Goal: Transaction & Acquisition: Purchase product/service

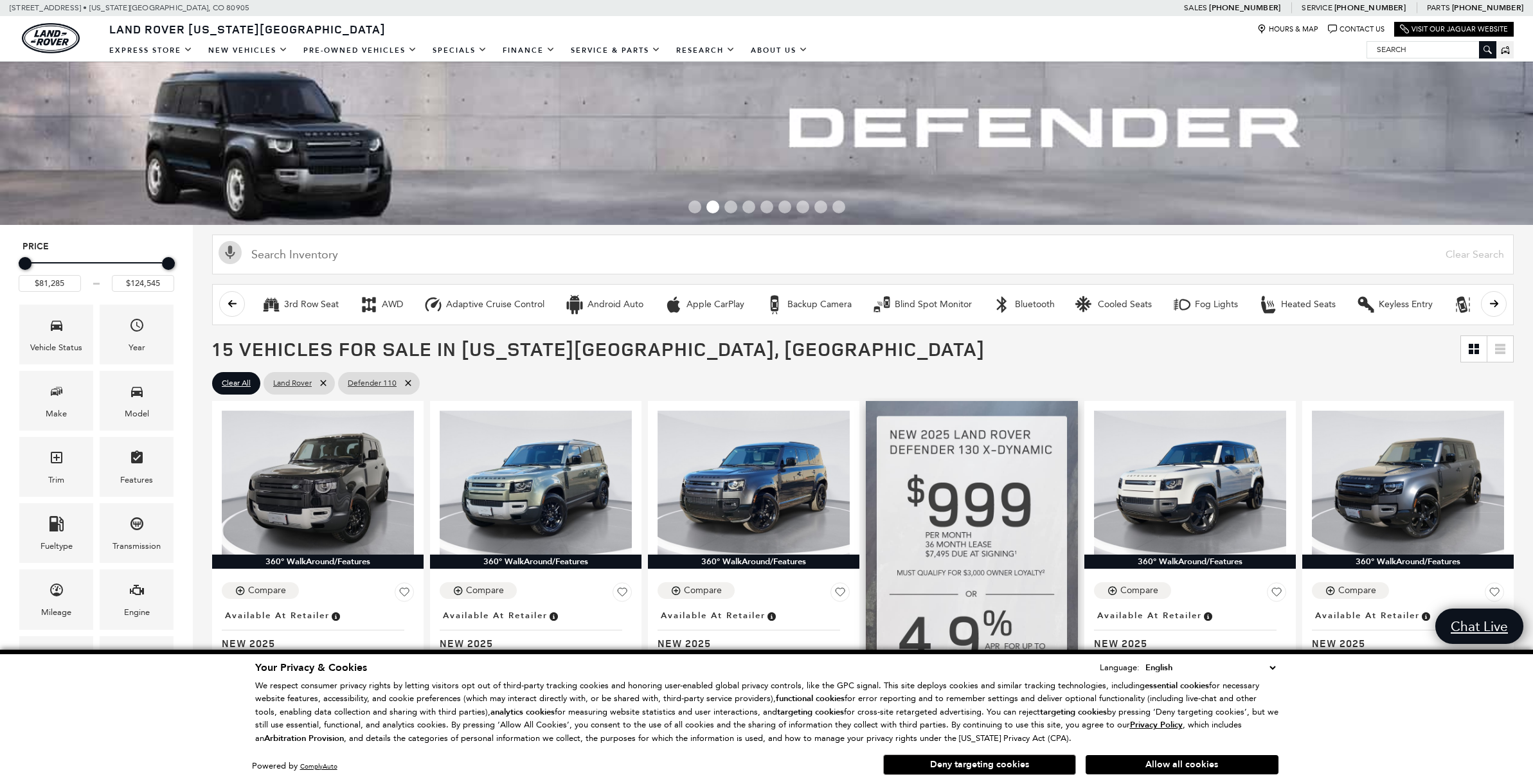
scroll to position [130, 0]
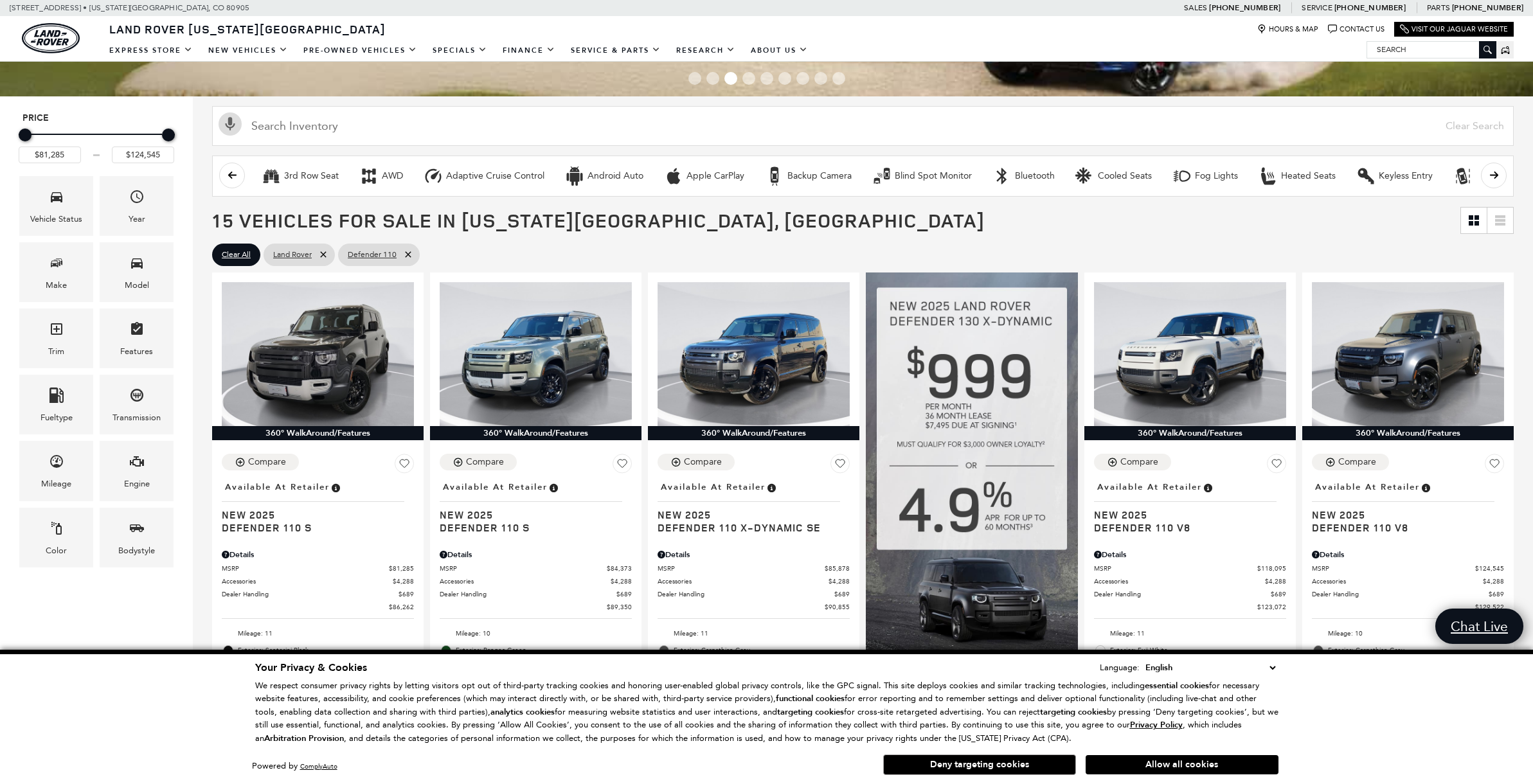
click at [980, 764] on button "Deny targeting cookies" at bounding box center [979, 765] width 193 height 21
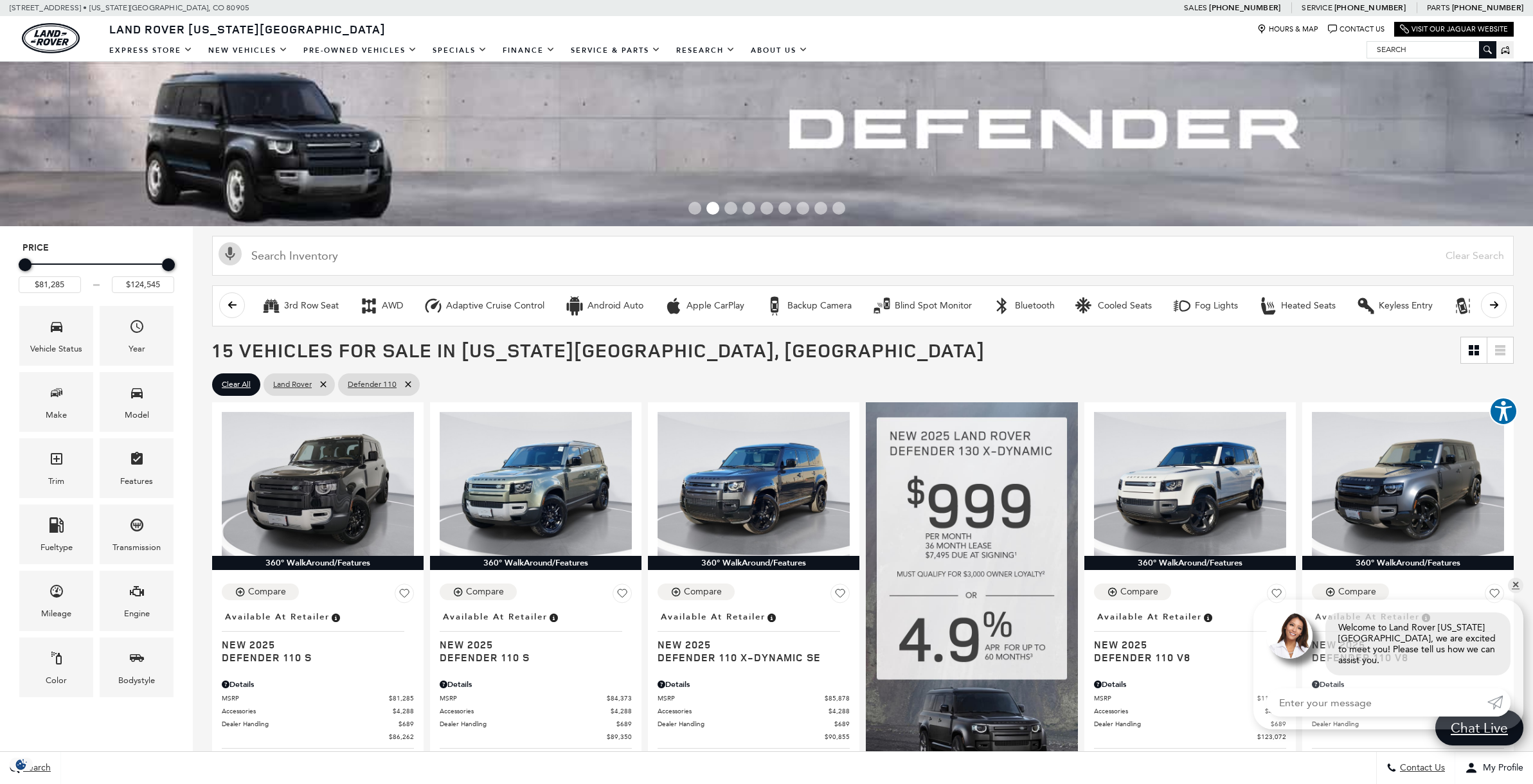
scroll to position [0, 0]
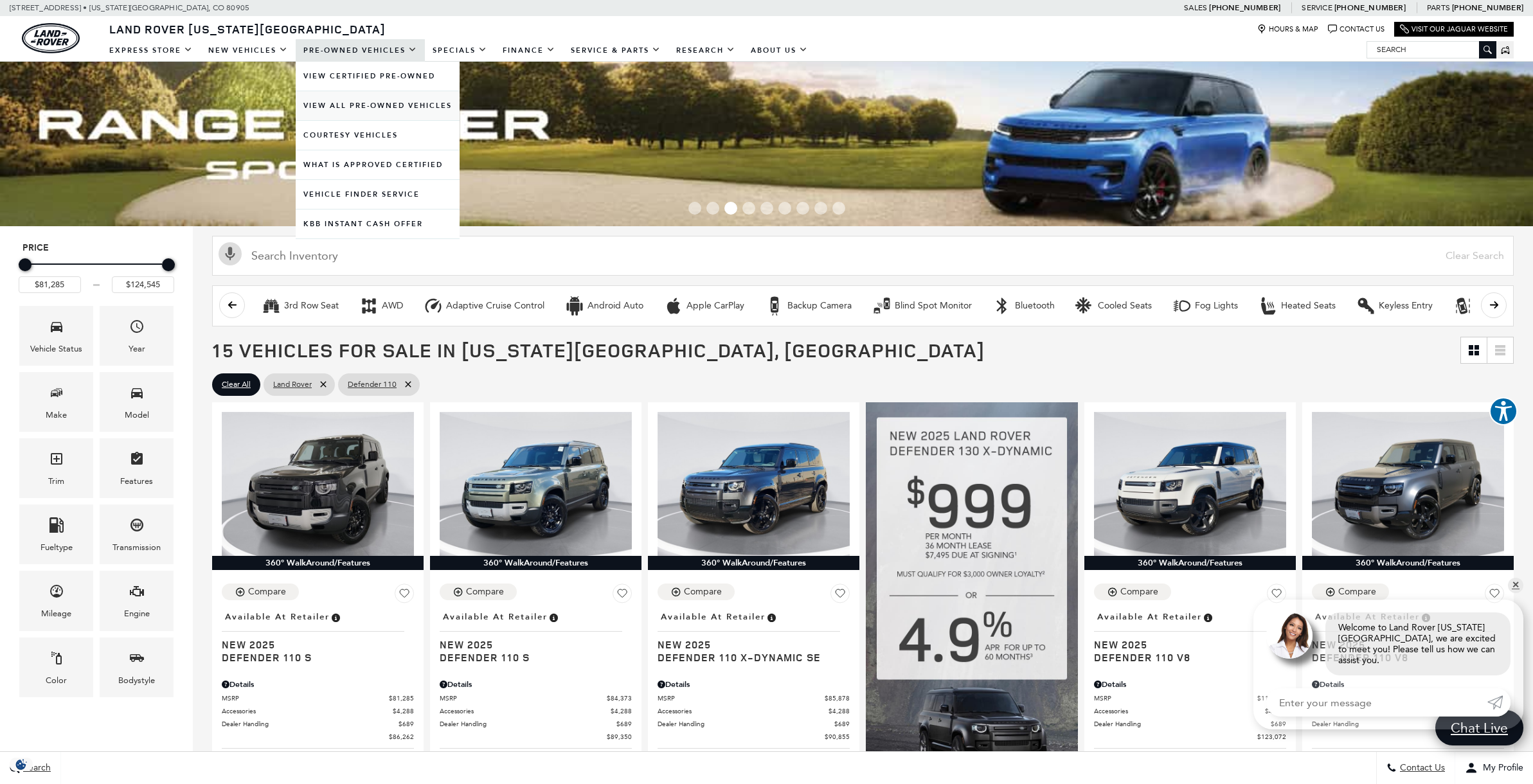
click at [360, 105] on link "View All Pre-Owned Vehicles" at bounding box center [377, 105] width 164 height 29
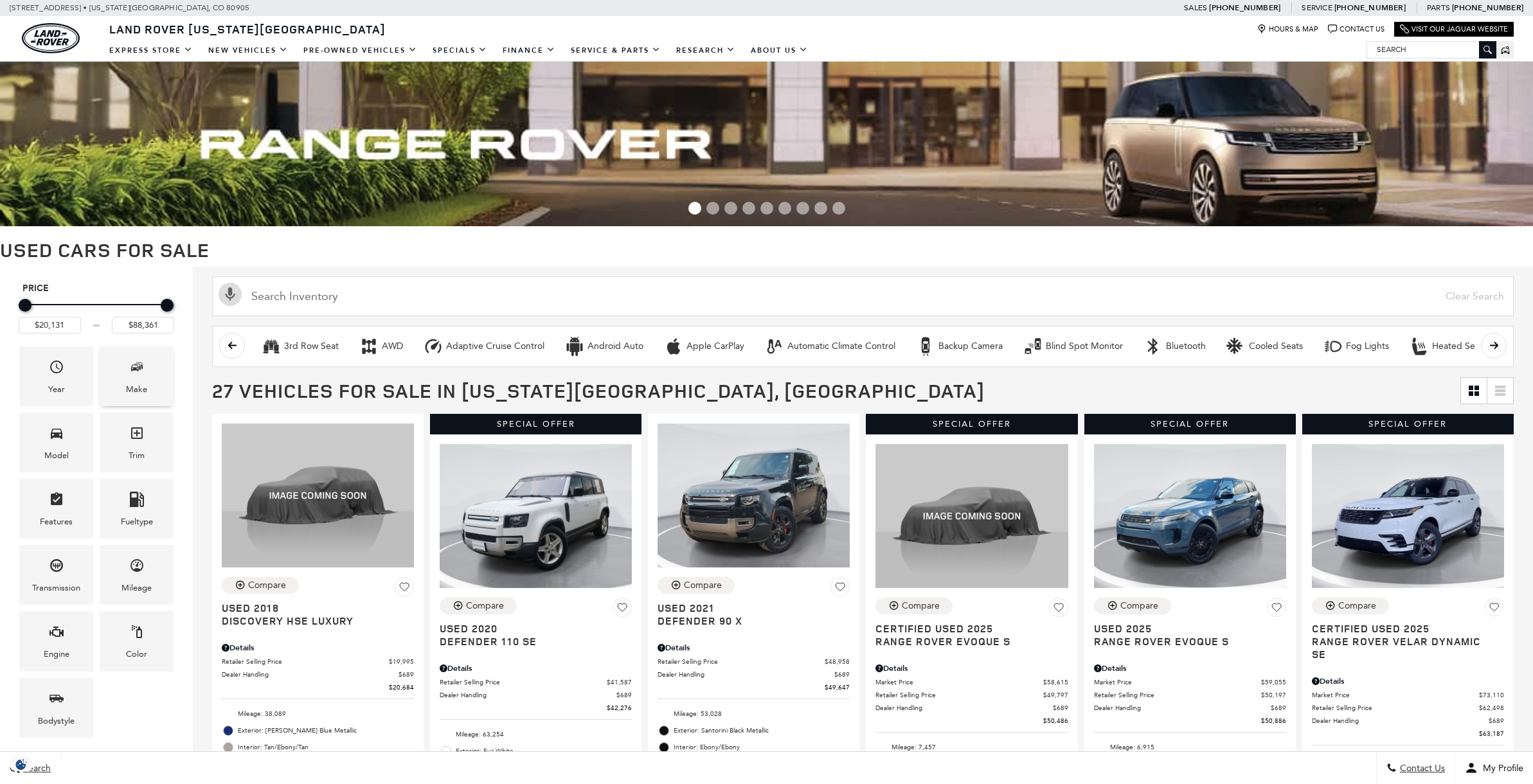
click at [127, 381] on div "Make" at bounding box center [136, 376] width 74 height 60
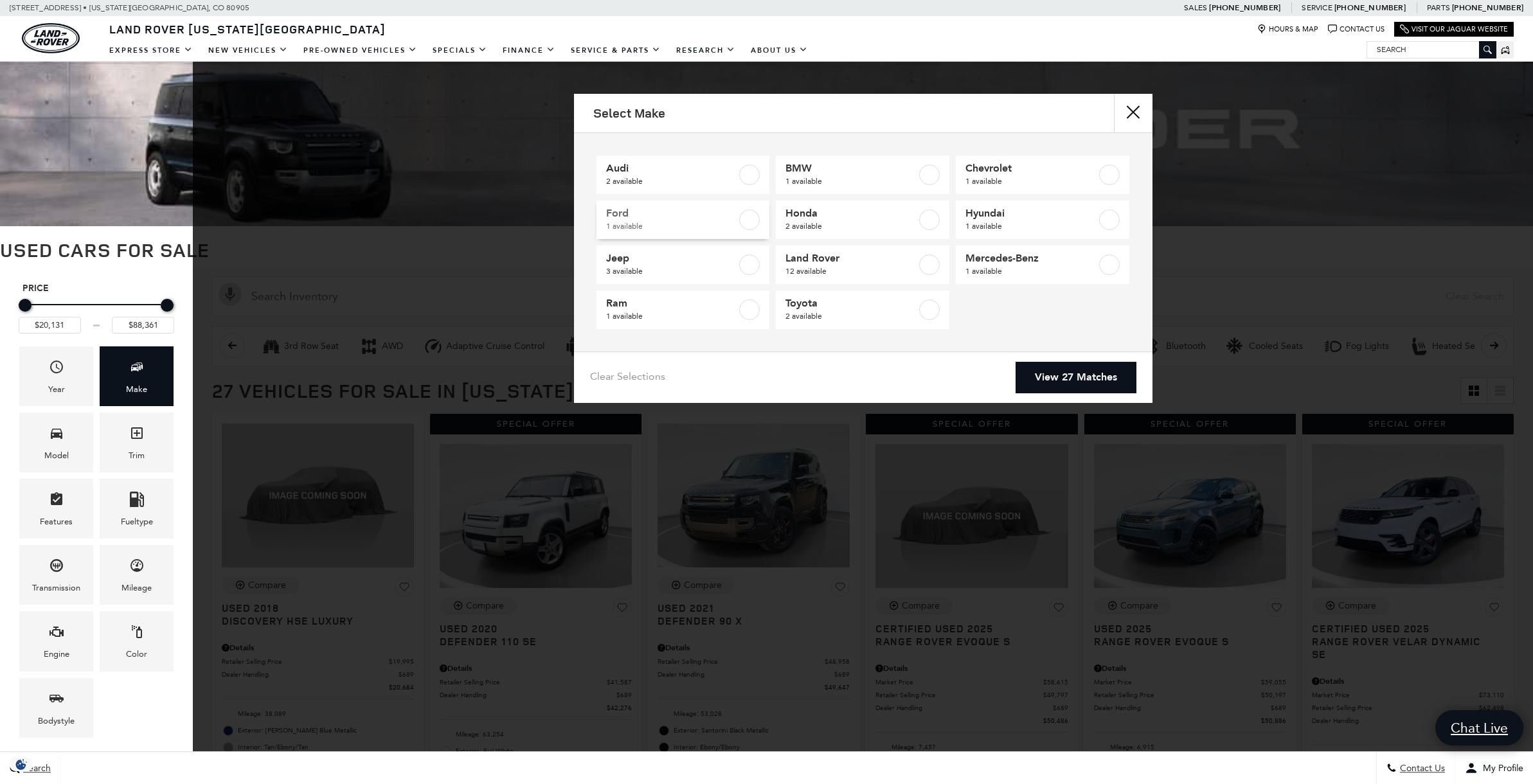
click at [690, 232] on span "1 available" at bounding box center [672, 226] width 131 height 13
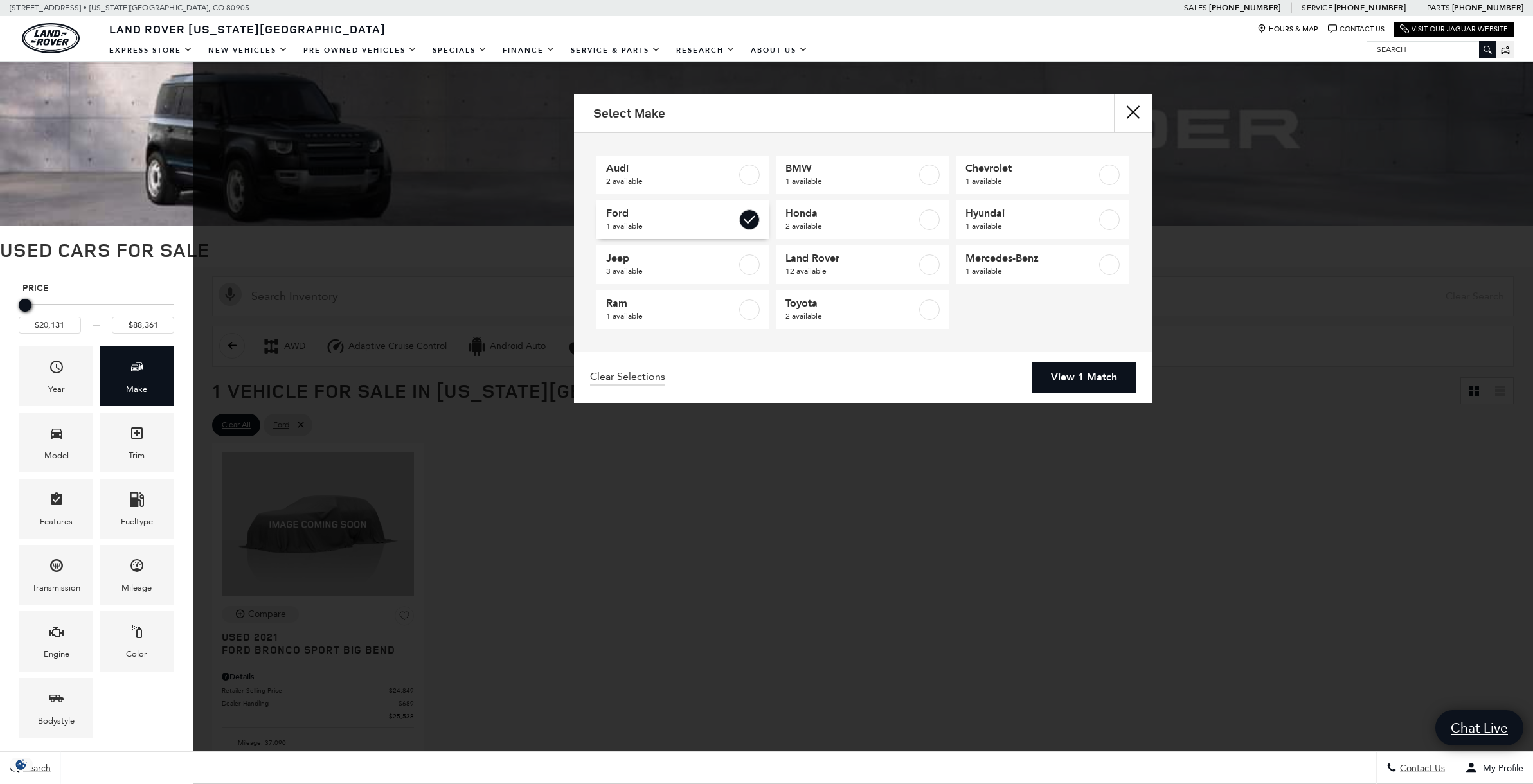
type input "$25,538"
checkbox input "true"
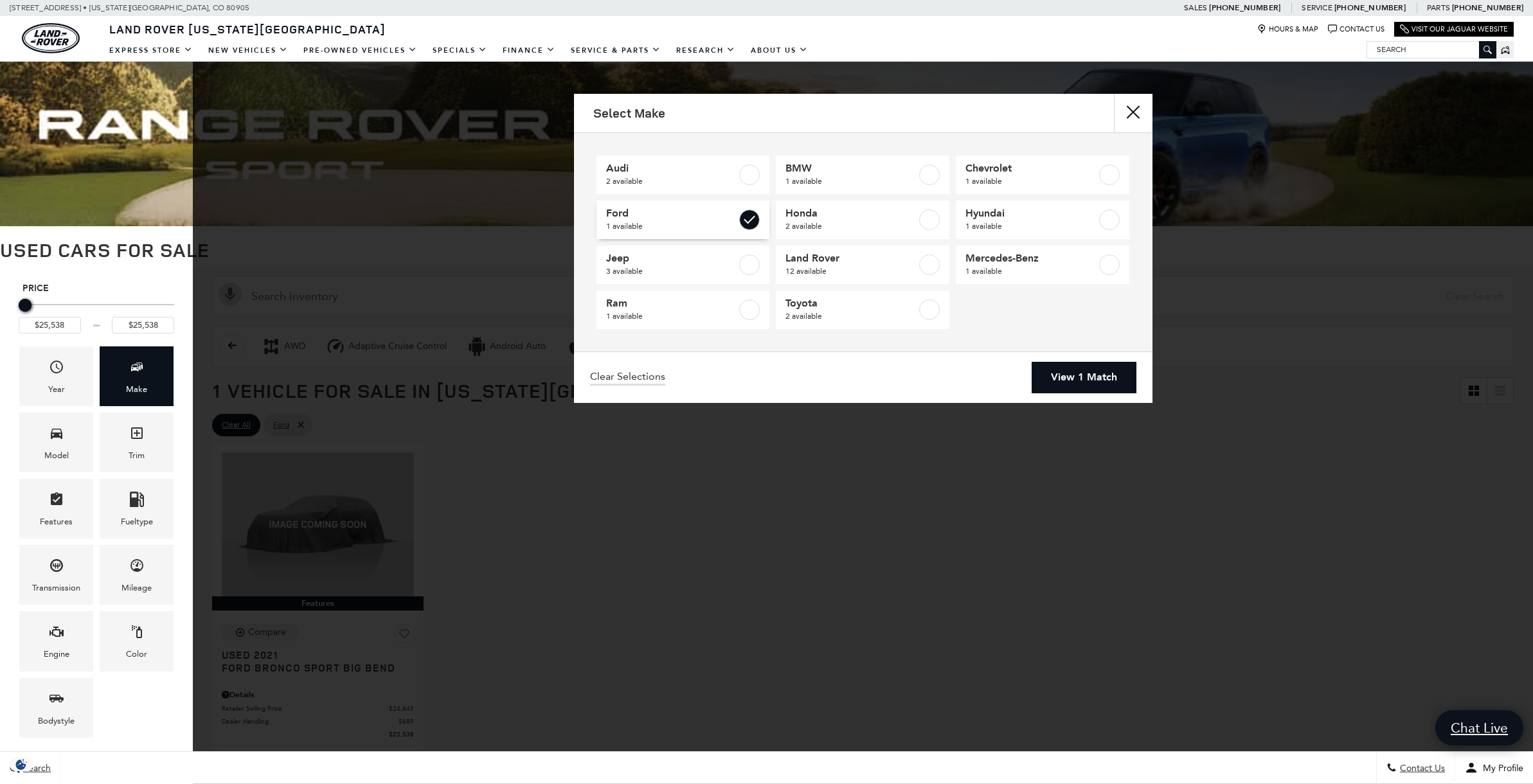
click at [750, 219] on label at bounding box center [750, 220] width 21 height 21
type input "$20,131"
type input "$88,361"
checkbox input "false"
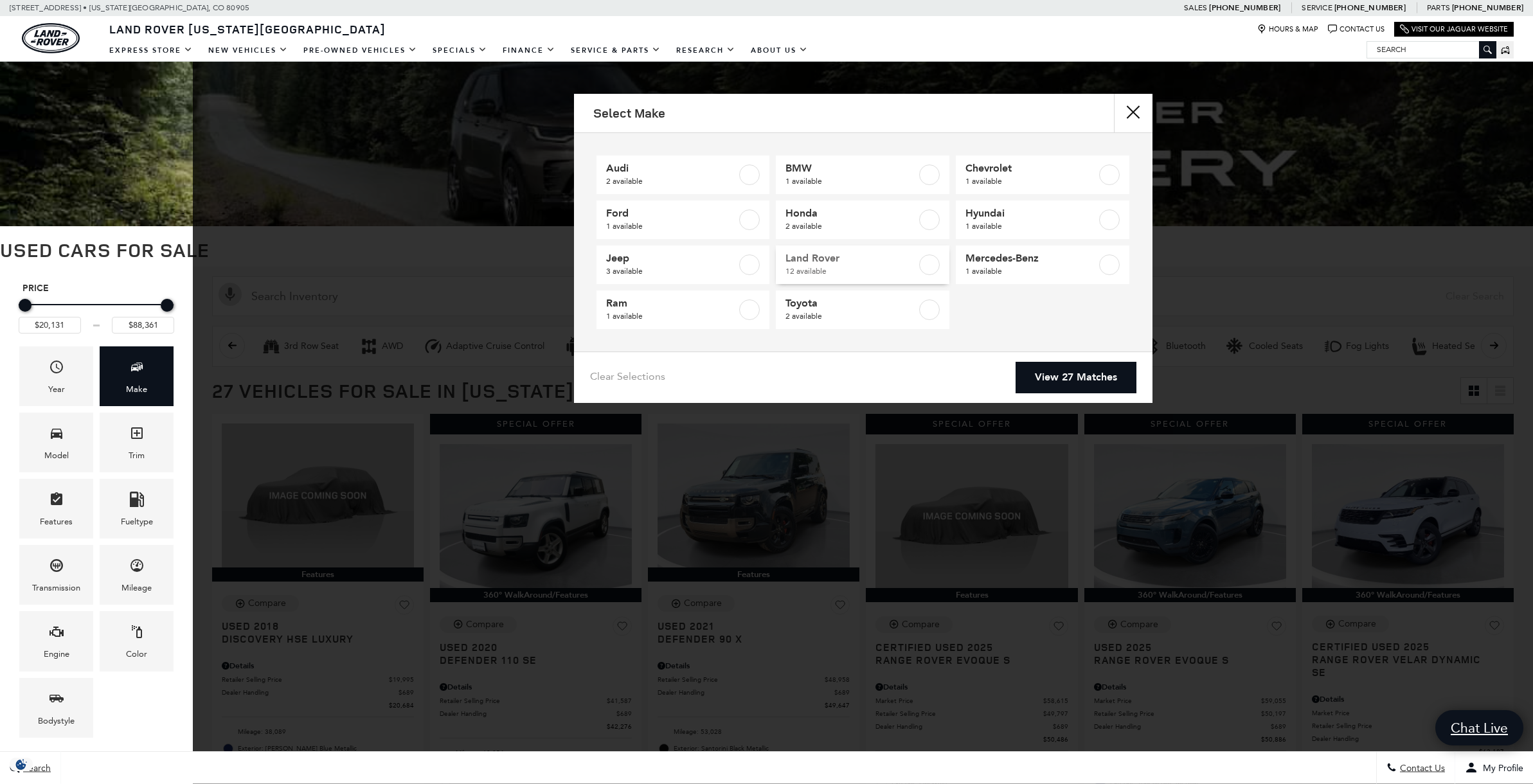
click at [847, 268] on span "12 available" at bounding box center [851, 271] width 131 height 13
type input "$20,684"
checkbox input "true"
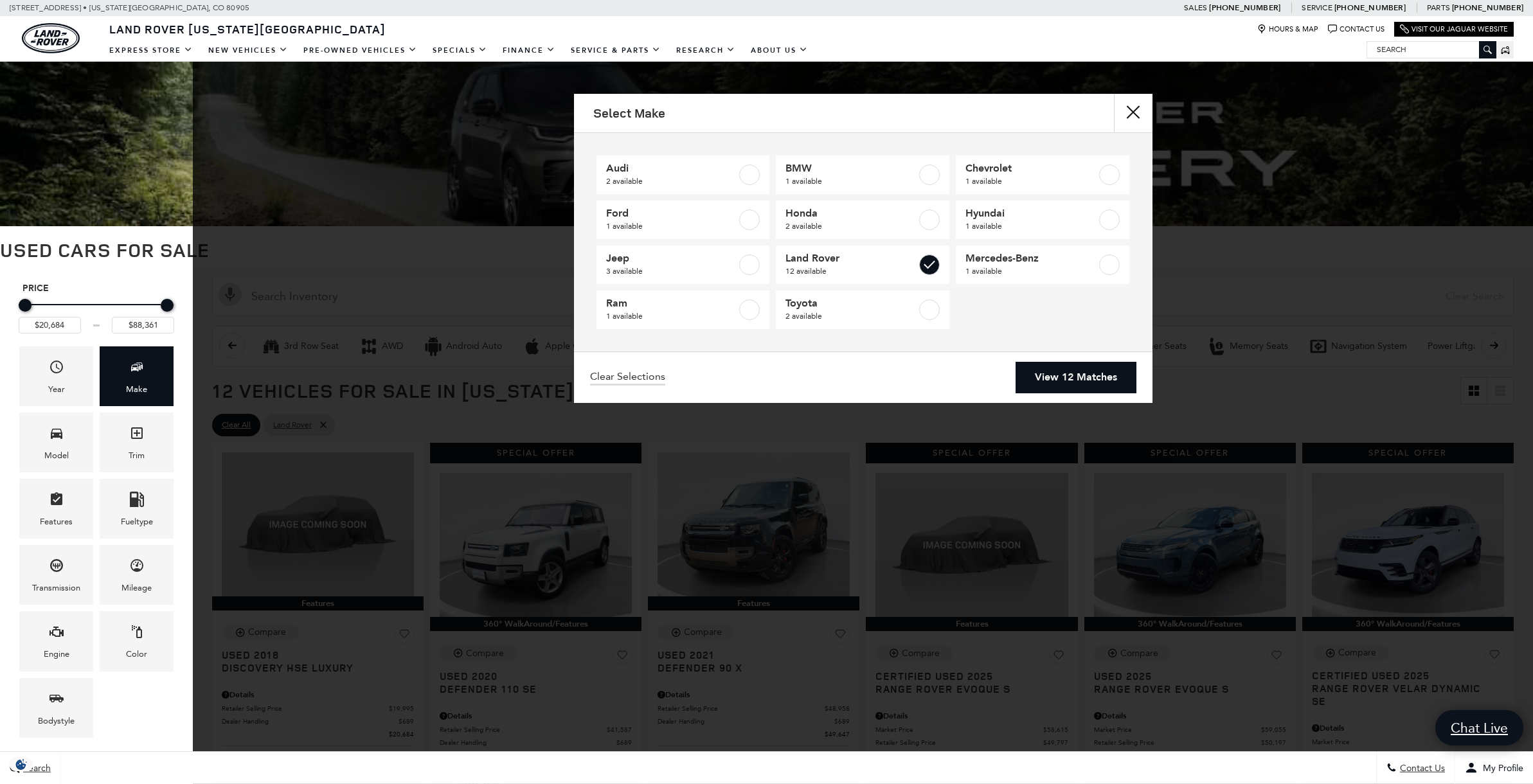
click at [1051, 370] on link "View 12 Matches" at bounding box center [1075, 378] width 120 height 31
